Goal: Task Accomplishment & Management: Use online tool/utility

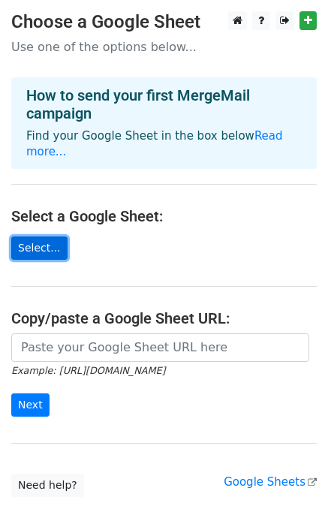
click at [41, 237] on link "Select..." at bounding box center [39, 248] width 56 height 23
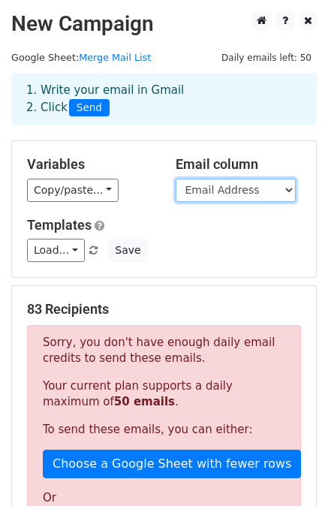
click at [258, 195] on select "Parent/Guardian First Name Parent/Guardian Last Name Phone Number Email Address" at bounding box center [236, 190] width 120 height 23
click at [243, 187] on select "Parent/Guardian First Name Parent/Guardian Last Name Phone Number Email Address" at bounding box center [236, 190] width 120 height 23
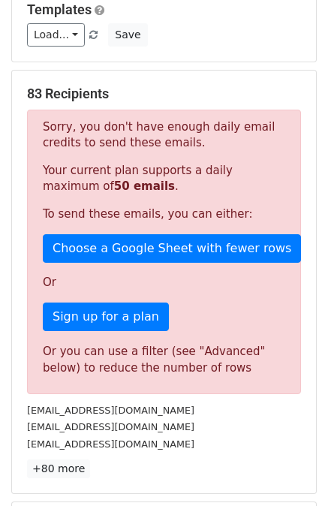
scroll to position [150, 0]
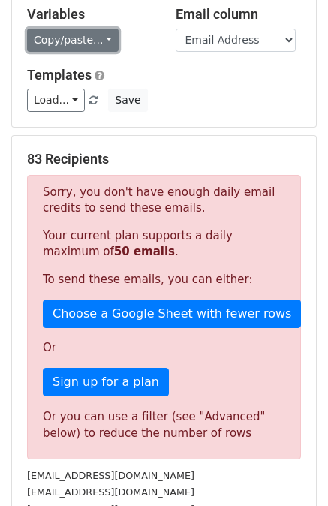
click at [100, 40] on link "Copy/paste..." at bounding box center [73, 40] width 92 height 23
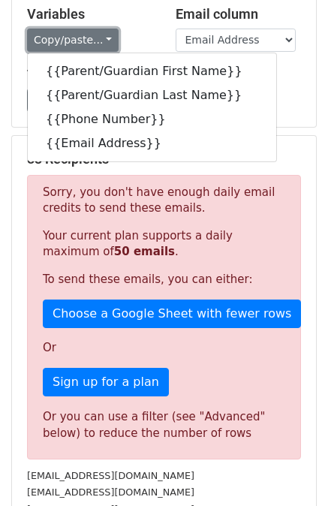
click at [107, 38] on link "Copy/paste..." at bounding box center [73, 40] width 92 height 23
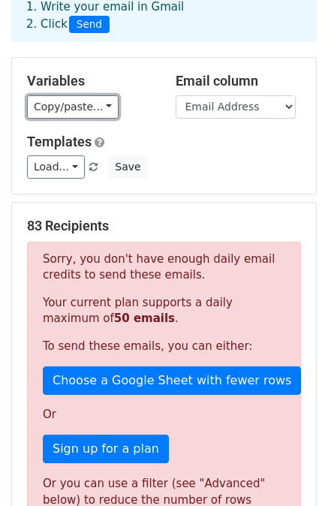
scroll to position [75, 0]
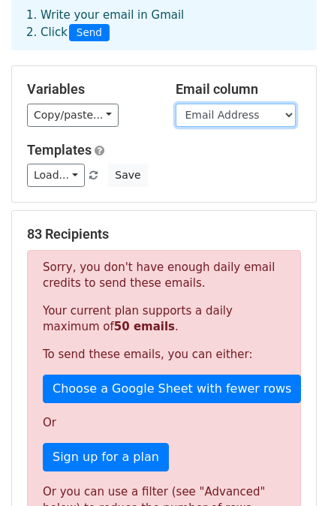
click at [261, 117] on select "Parent/Guardian First Name Parent/Guardian Last Name Phone Number Email Address" at bounding box center [236, 115] width 120 height 23
drag, startPoint x: 265, startPoint y: 113, endPoint x: 258, endPoint y: 115, distance: 7.7
click at [265, 113] on select "Parent/Guardian First Name Parent/Guardian Last Name Phone Number Email Address" at bounding box center [236, 115] width 120 height 23
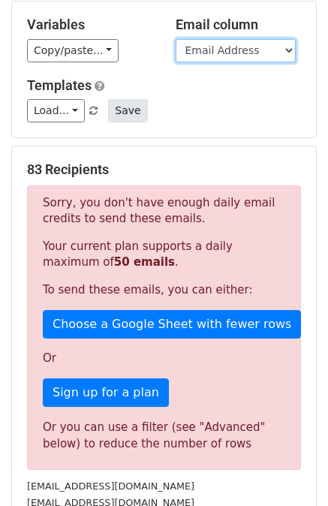
scroll to position [0, 0]
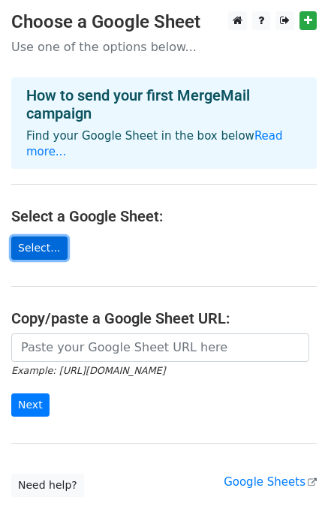
click at [54, 237] on link "Select..." at bounding box center [39, 248] width 56 height 23
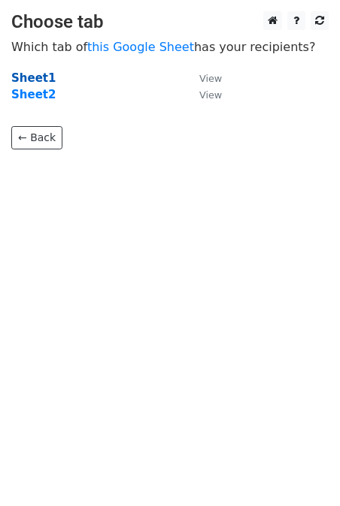
click at [27, 79] on strong "Sheet1" at bounding box center [33, 78] width 44 height 14
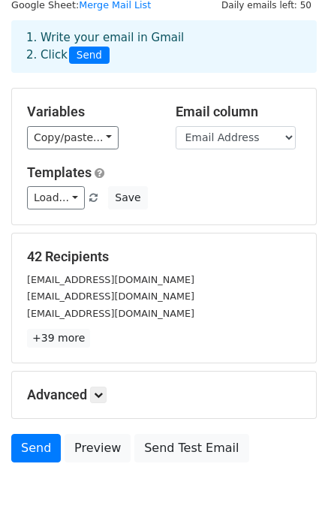
scroll to position [135, 0]
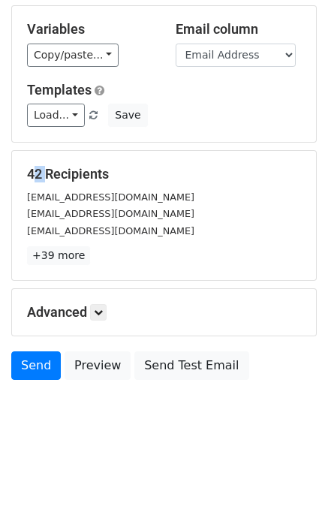
drag, startPoint x: 43, startPoint y: 174, endPoint x: 22, endPoint y: 170, distance: 21.4
click at [22, 170] on div "42 Recipients lyonmommy21@yahoo.com shaconna_@hotmail.com mindydirector@gmail.c…" at bounding box center [164, 215] width 304 height 129
drag, startPoint x: 25, startPoint y: 196, endPoint x: 92, endPoint y: 202, distance: 67.1
click at [92, 202] on div "lyonmommy21@yahoo.com" at bounding box center [164, 197] width 297 height 17
click at [177, 210] on div "shaconna_@hotmail.com" at bounding box center [164, 213] width 297 height 17
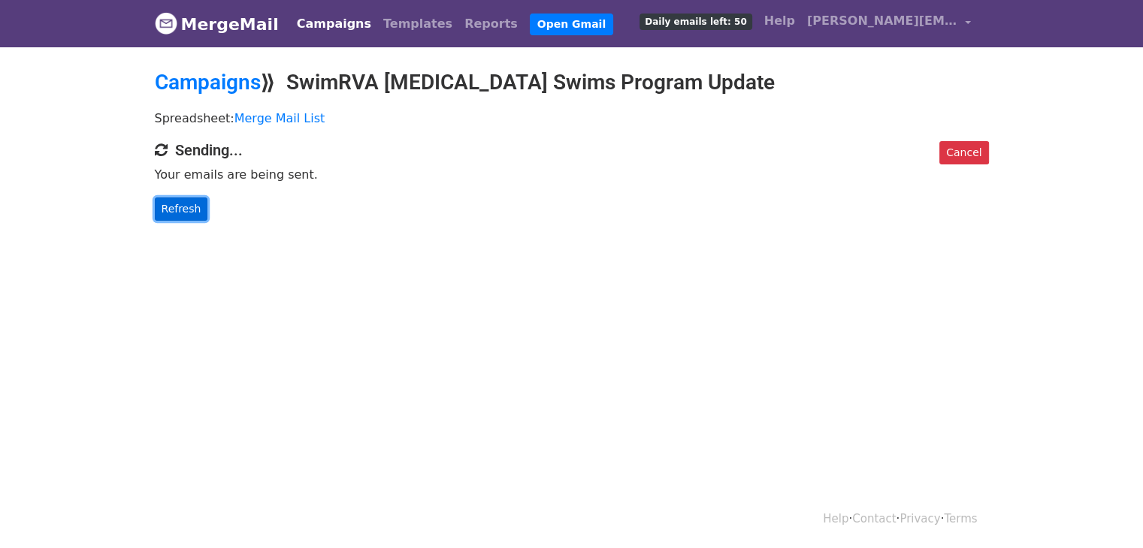
click at [183, 213] on link "Refresh" at bounding box center [181, 209] width 53 height 23
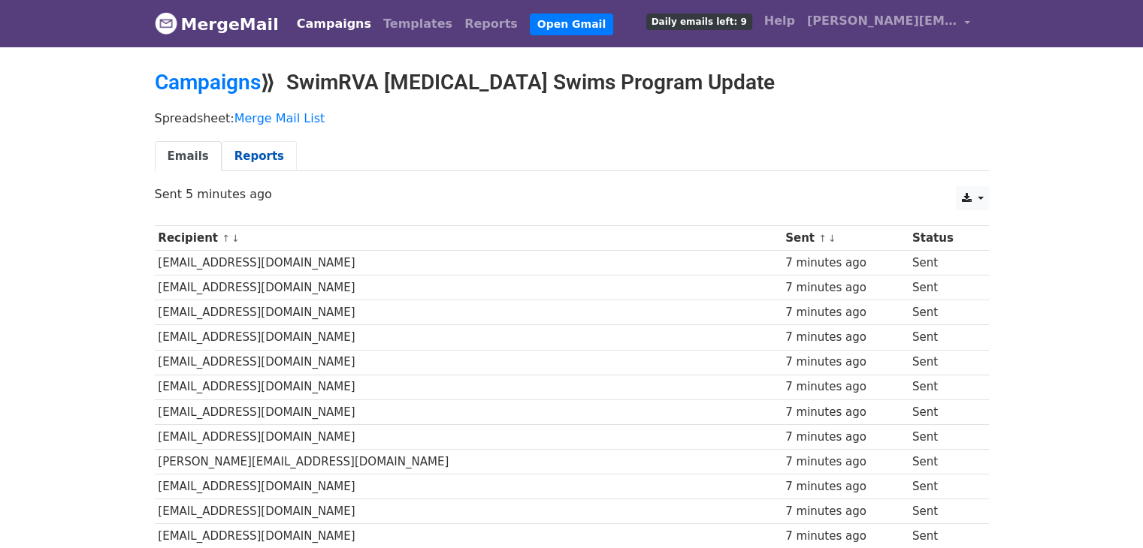
drag, startPoint x: 253, startPoint y: 158, endPoint x: 264, endPoint y: 159, distance: 10.6
click at [253, 157] on link "Reports" at bounding box center [259, 156] width 75 height 31
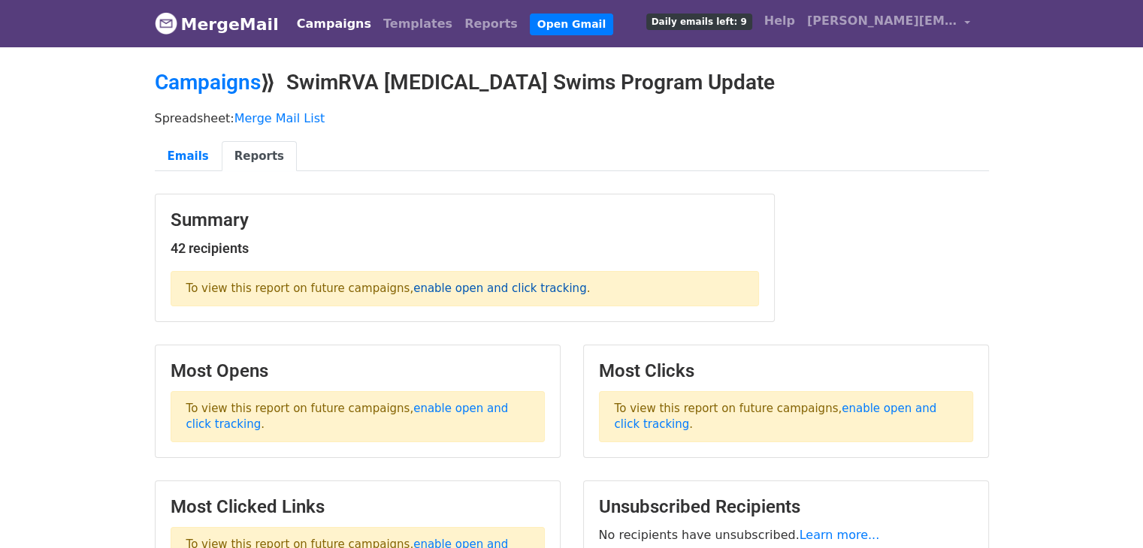
click at [494, 287] on link "enable open and click tracking" at bounding box center [499, 289] width 173 height 14
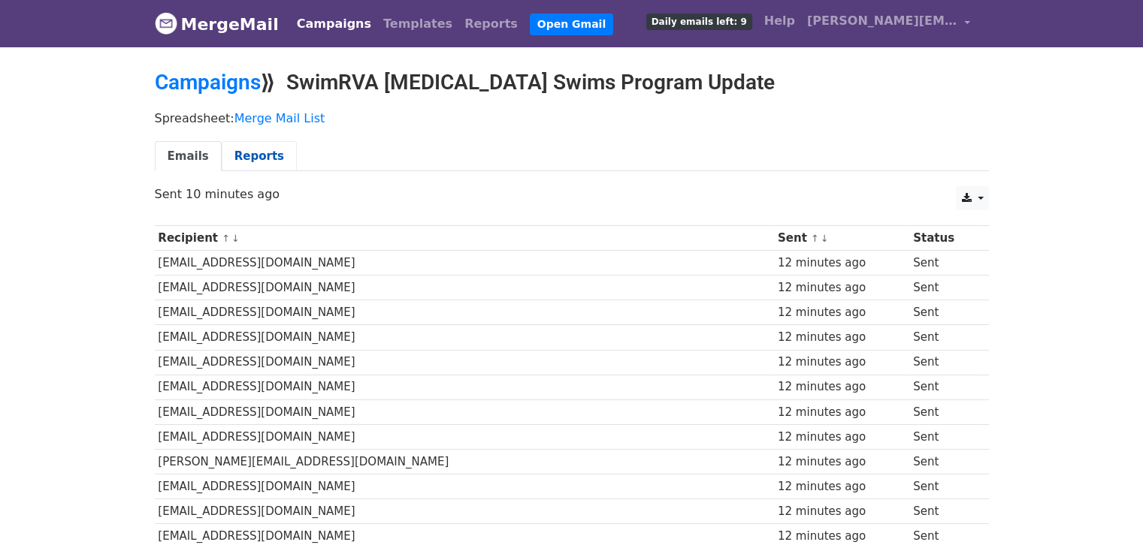
click at [256, 154] on link "Reports" at bounding box center [259, 156] width 75 height 31
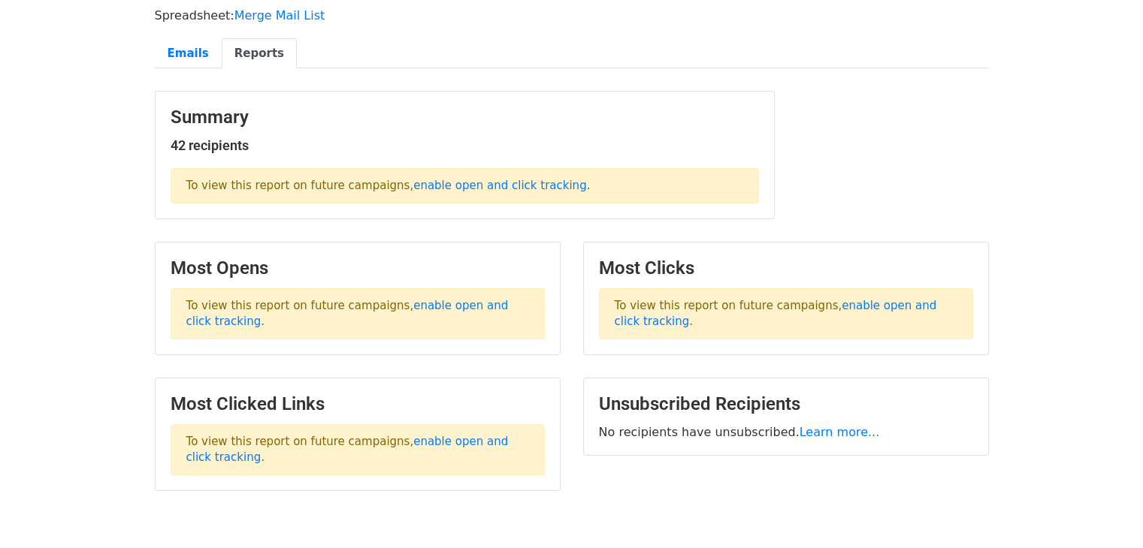
scroll to position [150, 0]
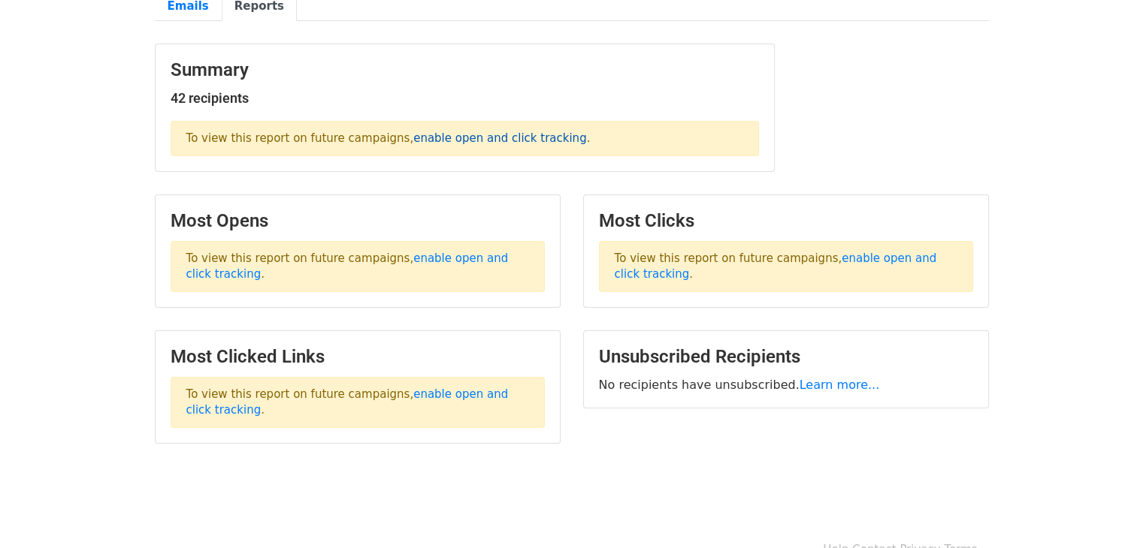
click at [499, 138] on link "enable open and click tracking" at bounding box center [499, 138] width 173 height 14
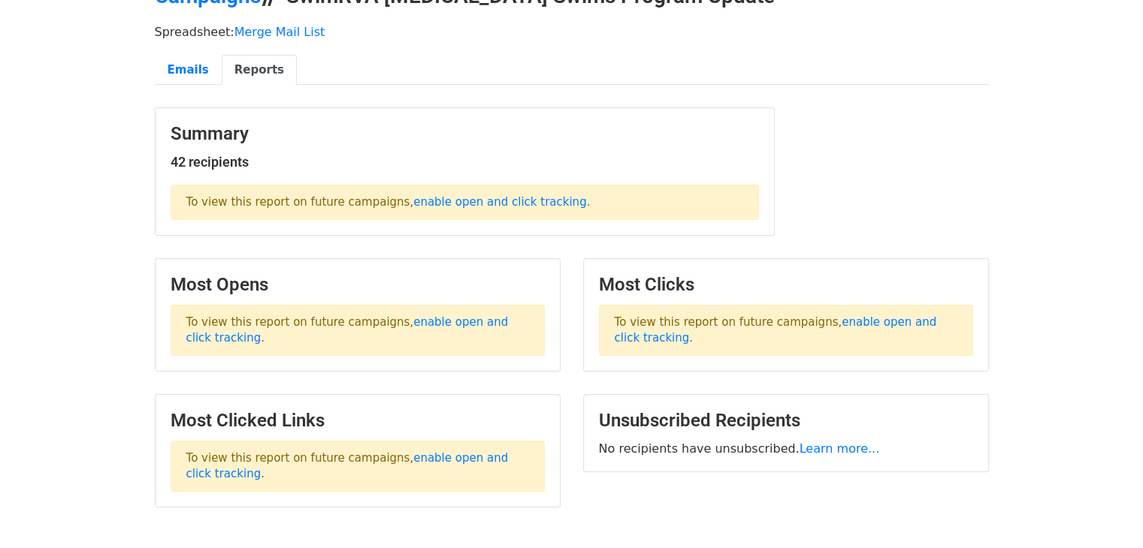
scroll to position [0, 0]
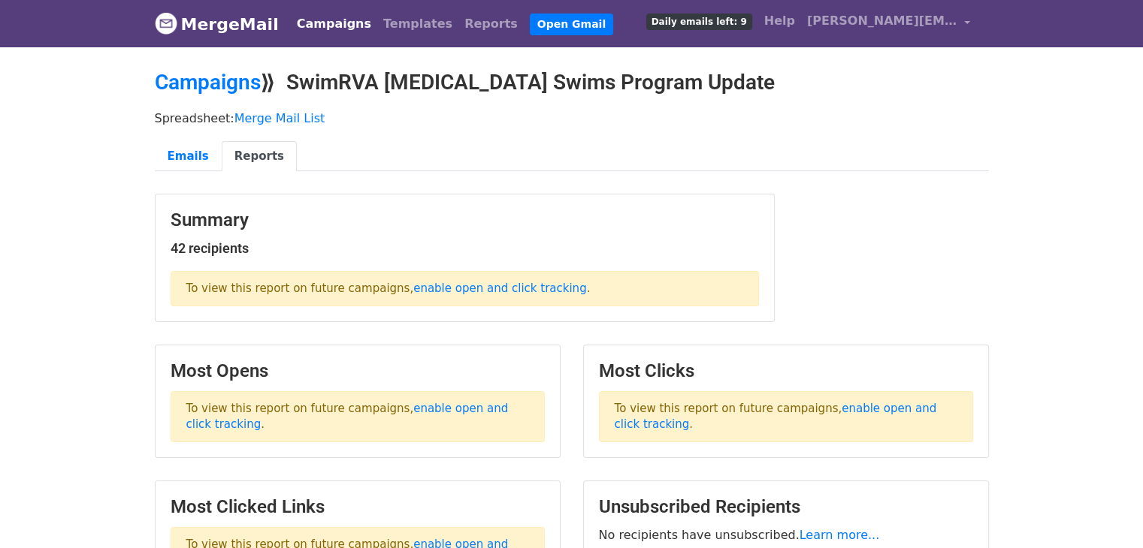
click at [331, 29] on link "Campaigns" at bounding box center [334, 24] width 86 height 30
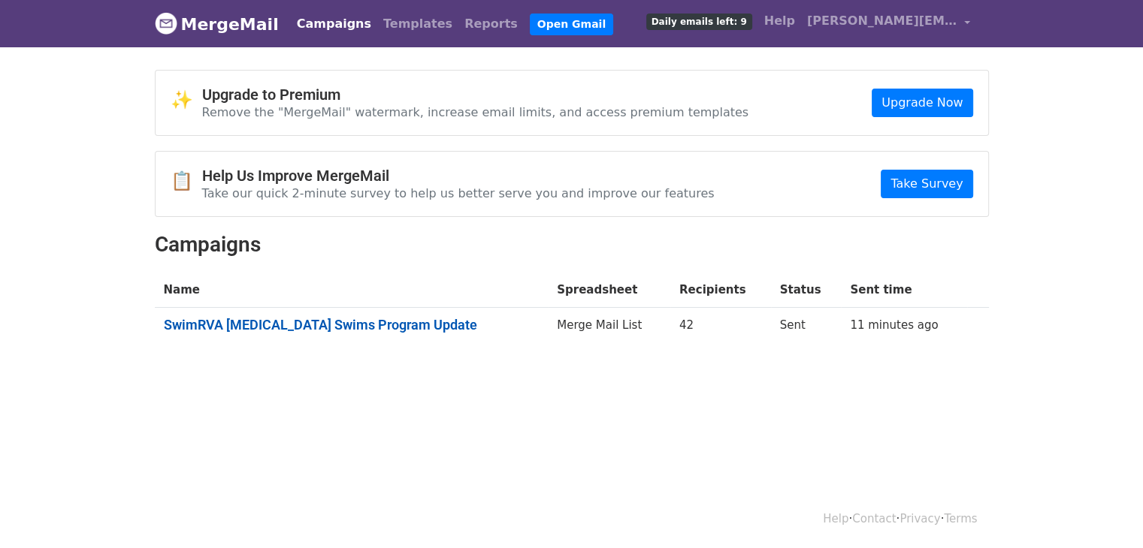
click at [385, 325] on link "SwimRVA Autism Swims Program Update" at bounding box center [352, 325] width 376 height 17
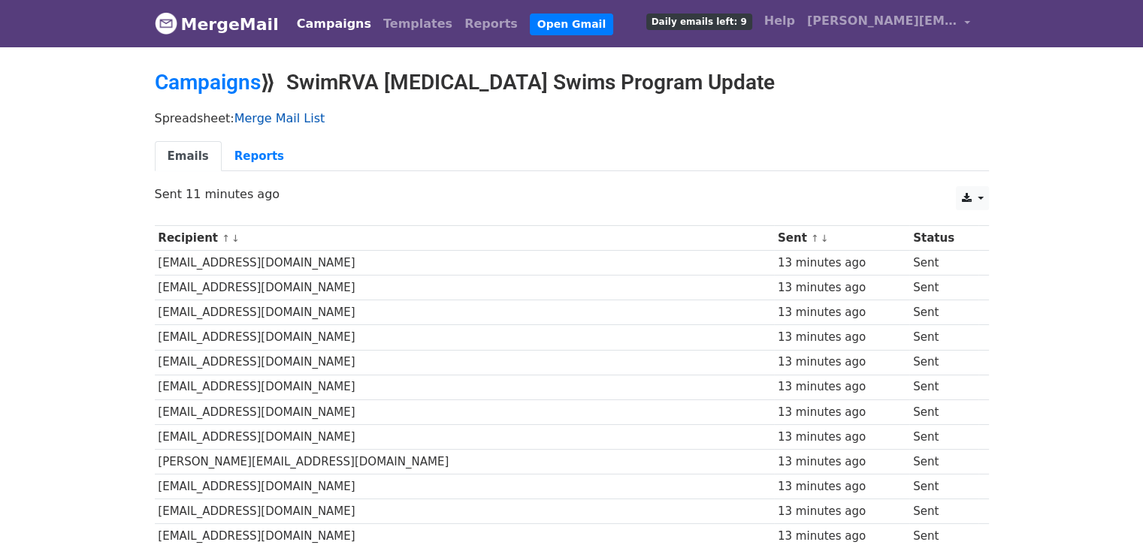
click at [292, 117] on link "Merge Mail List" at bounding box center [279, 118] width 91 height 14
click at [255, 150] on link "Reports" at bounding box center [259, 156] width 75 height 31
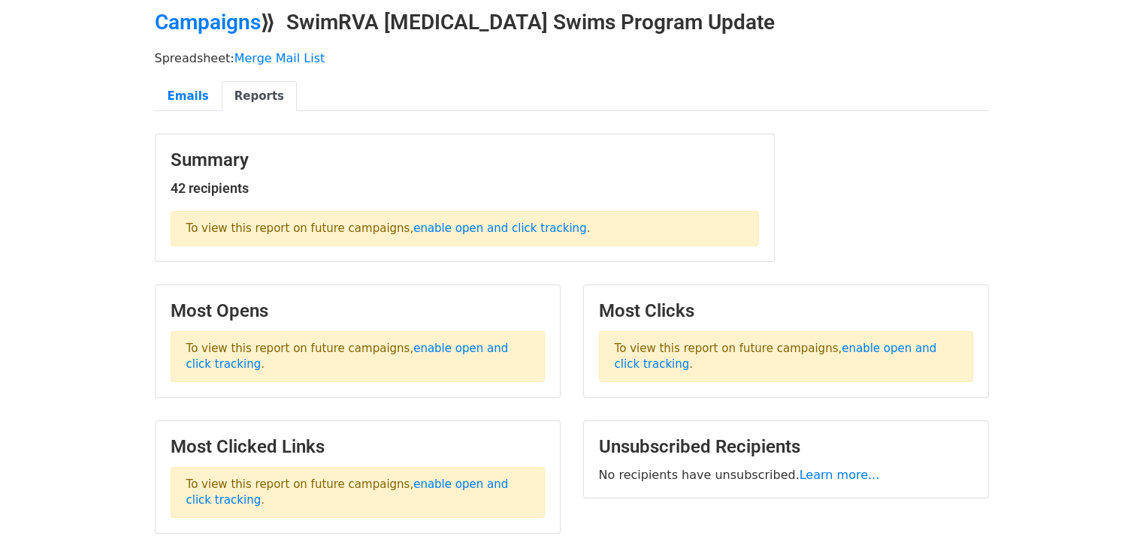
scroll to position [150, 0]
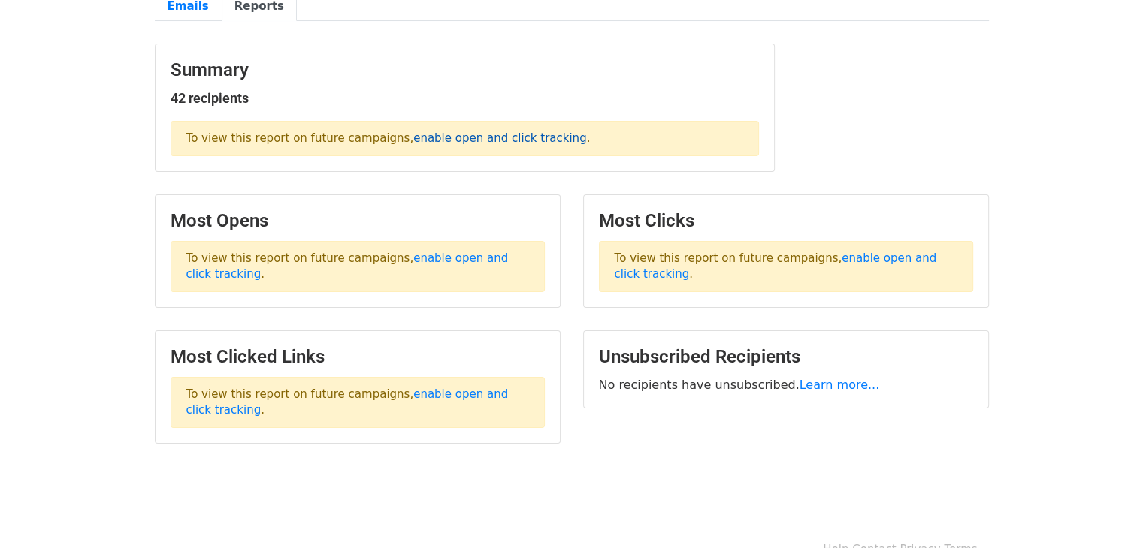
click at [487, 143] on link "enable open and click tracking" at bounding box center [499, 138] width 173 height 14
